Goal: Find specific page/section: Find specific page/section

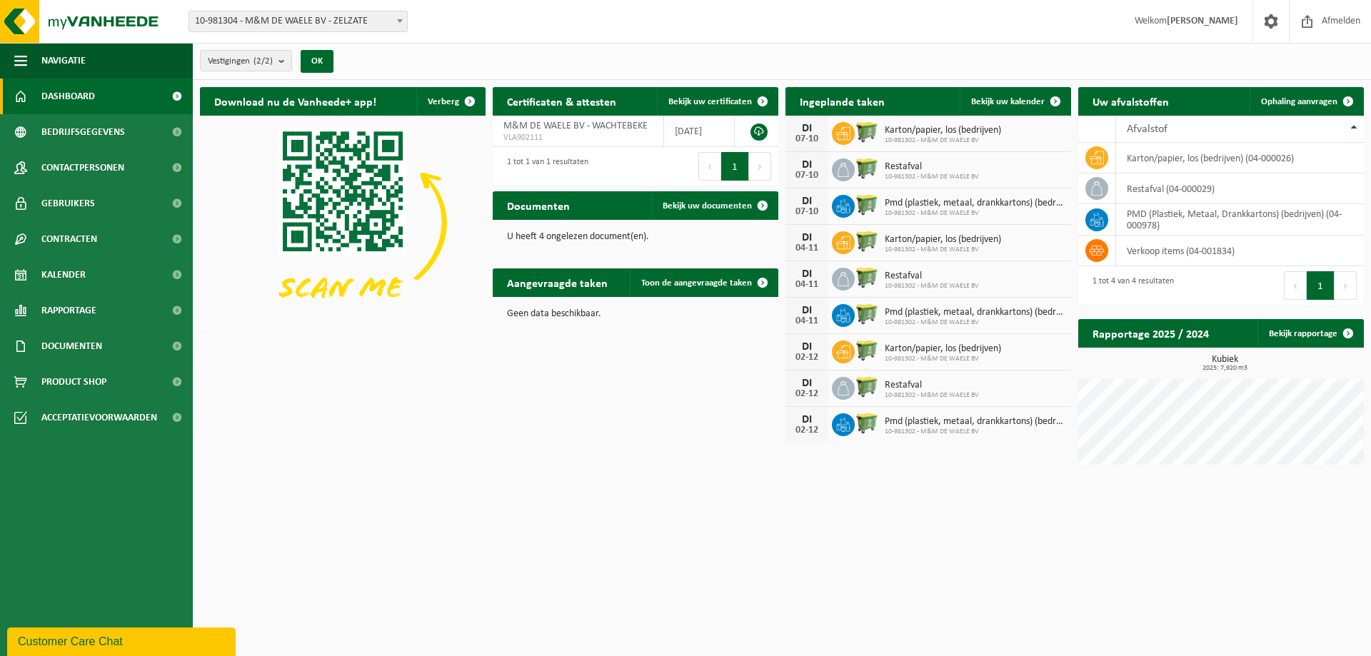
click at [1345, 285] on button "Volgende" at bounding box center [1346, 285] width 22 height 29
click at [761, 201] on span at bounding box center [763, 205] width 29 height 29
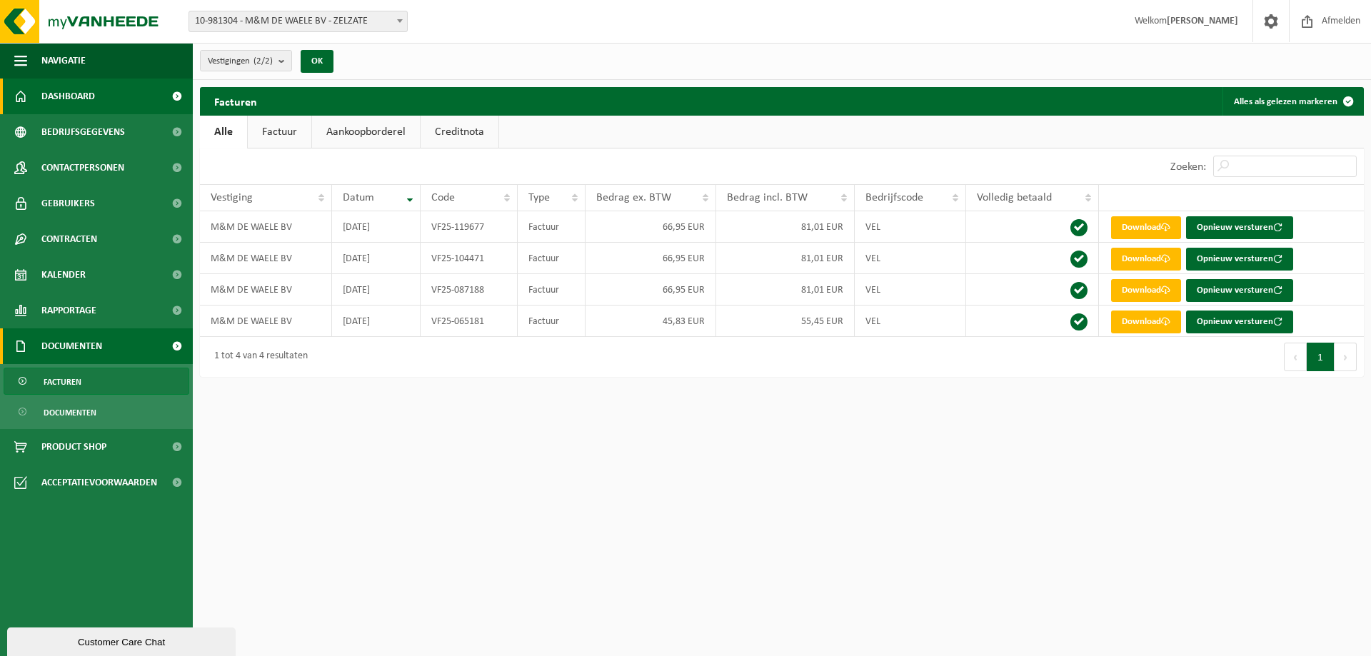
click at [81, 97] on span "Dashboard" at bounding box center [68, 97] width 54 height 36
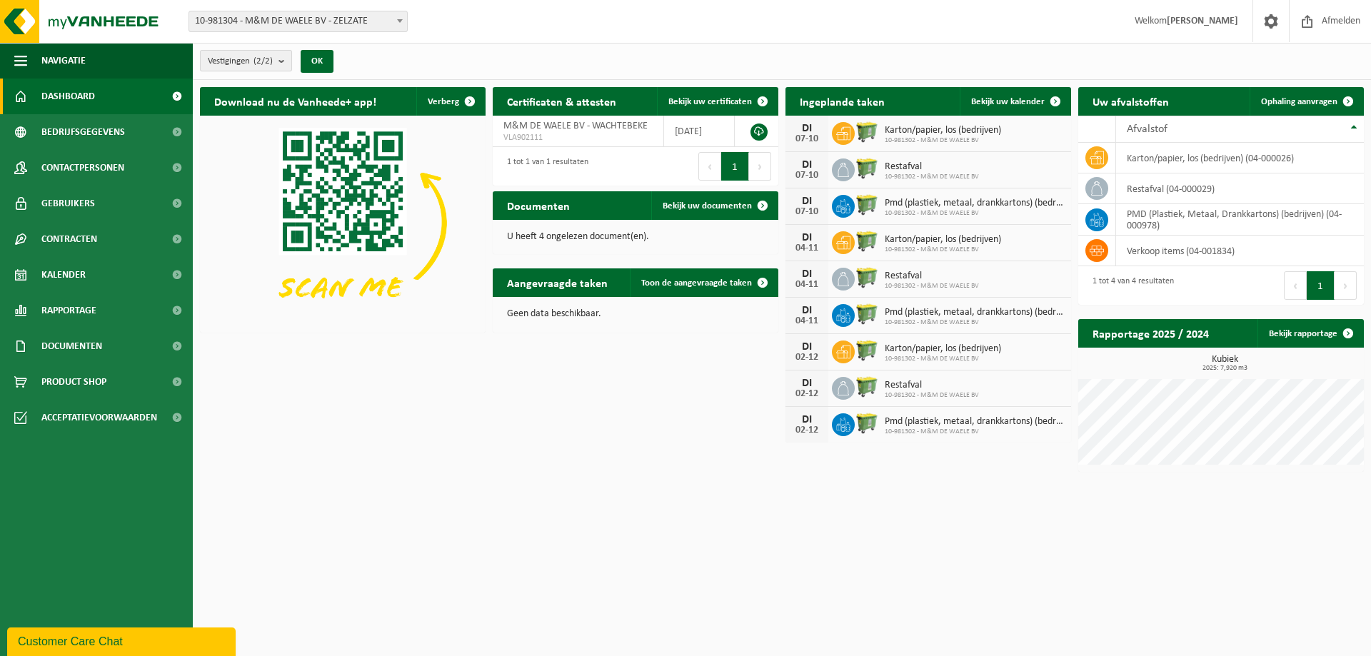
click at [286, 60] on b "submit" at bounding box center [285, 61] width 13 height 20
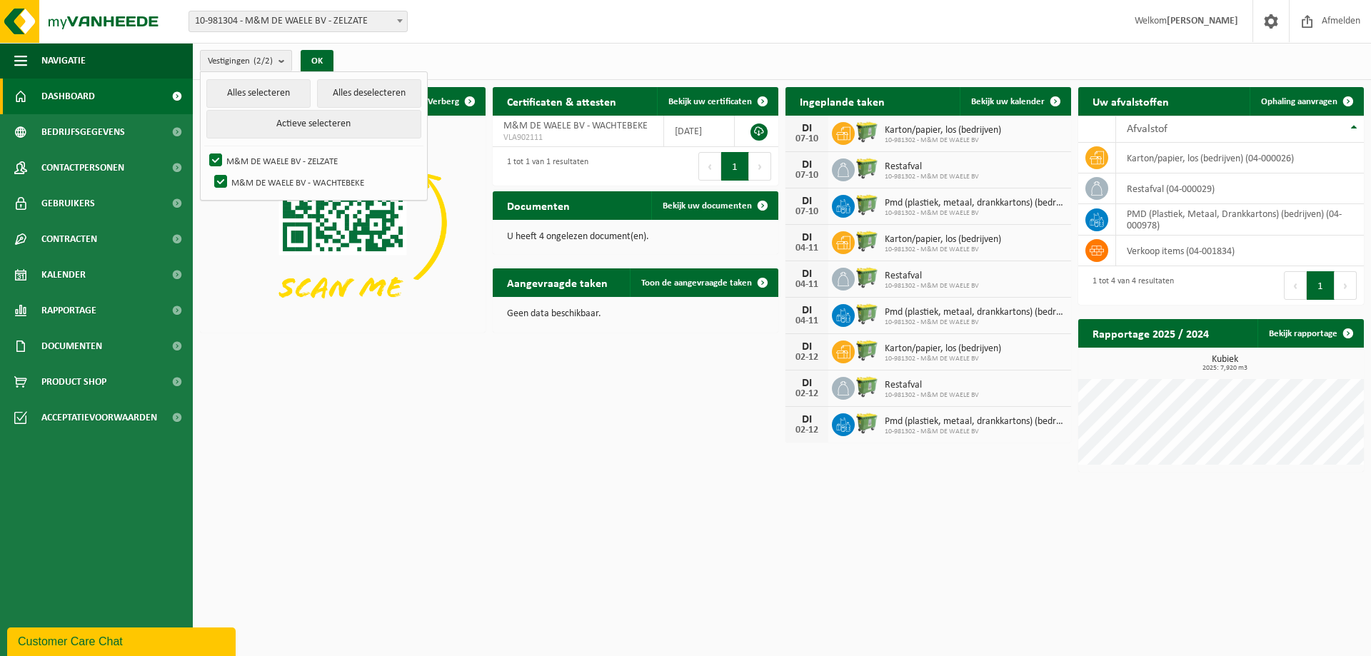
click at [410, 451] on div "Download nu de Vanheede+ app! Verberg Certificaten & attesten Bekijk uw certifi…" at bounding box center [781, 279] width 1171 height 399
